Goal: Navigation & Orientation: Find specific page/section

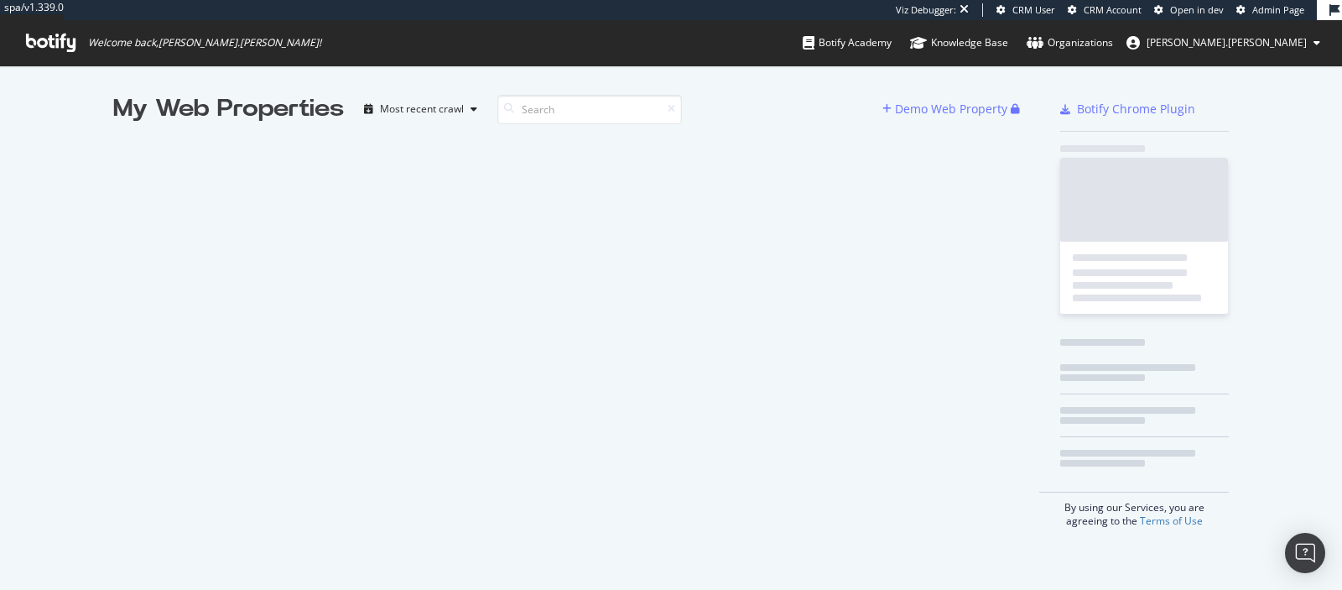
scroll to position [590, 1342]
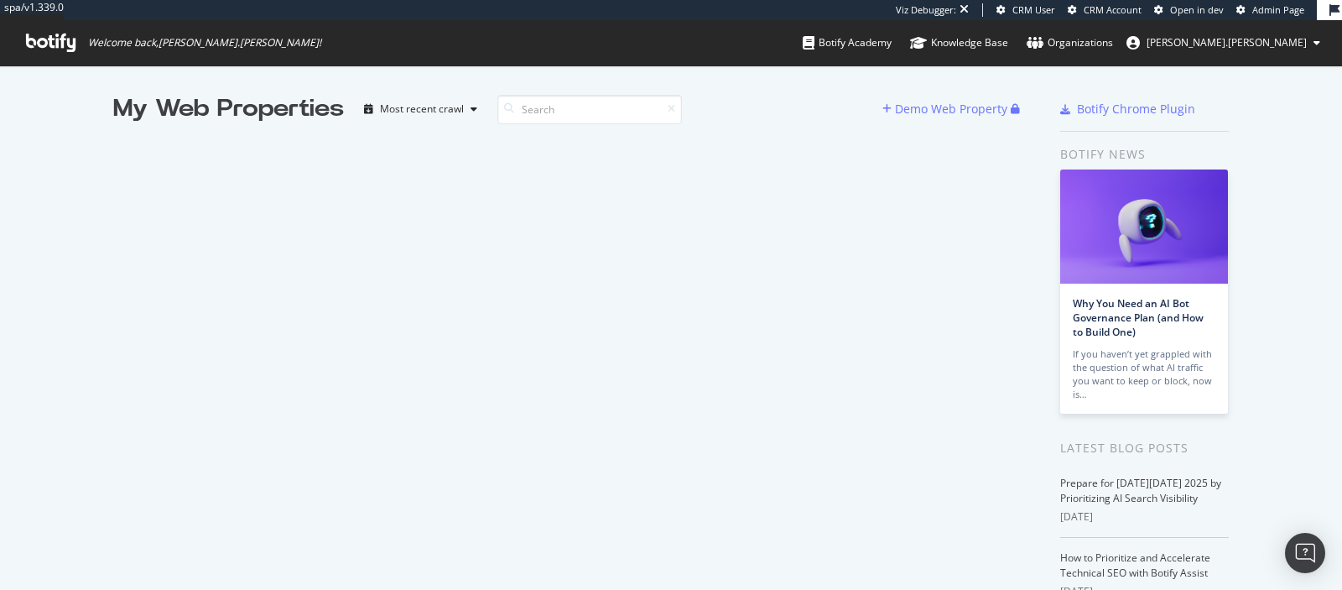
click at [1277, 11] on span "Admin Page" at bounding box center [1278, 9] width 52 height 13
